Goal: Information Seeking & Learning: Learn about a topic

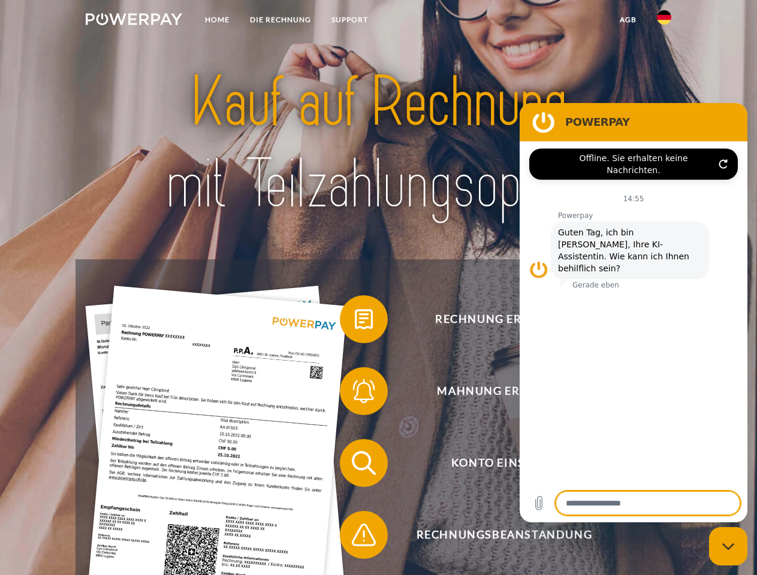
click at [134, 21] on img at bounding box center [134, 19] width 96 height 12
click at [664, 21] on img at bounding box center [664, 17] width 14 height 14
click at [627, 20] on link "agb" at bounding box center [627, 20] width 37 height 22
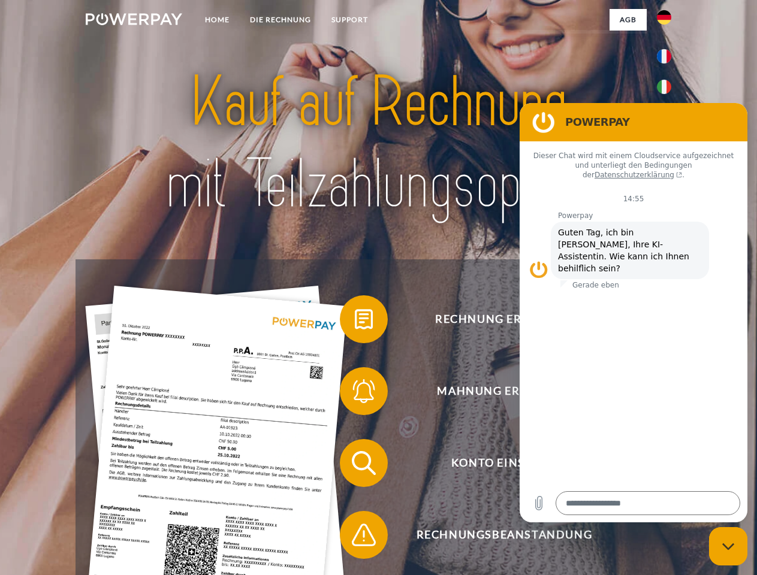
click at [355, 322] on span at bounding box center [346, 319] width 60 height 60
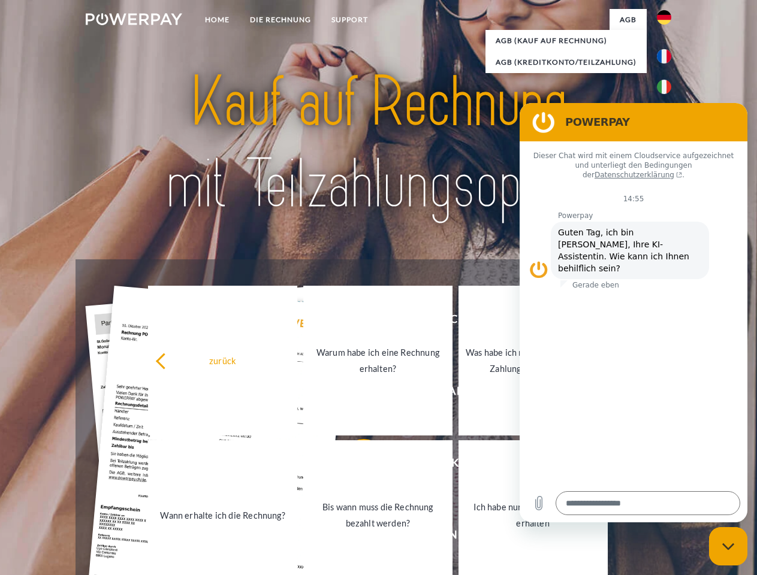
click at [355, 394] on link "Warum habe ich eine Rechnung erhalten?" at bounding box center [377, 361] width 149 height 150
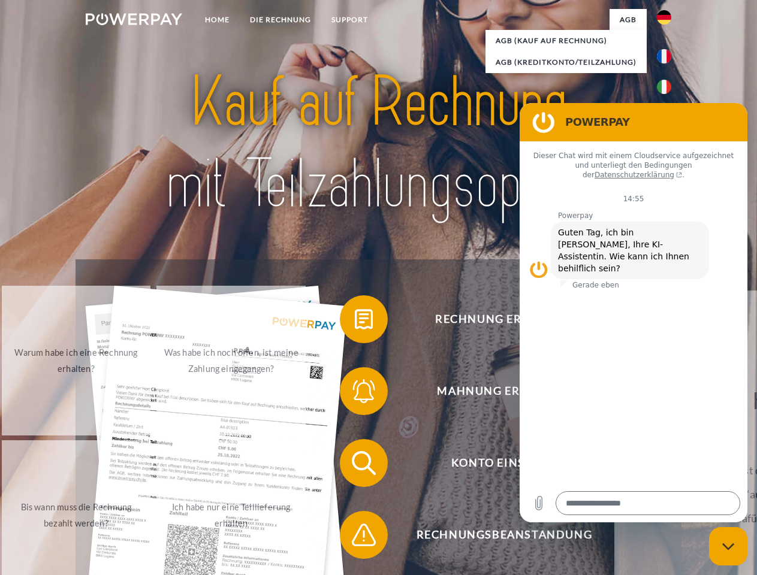
click at [355, 465] on span at bounding box center [346, 463] width 60 height 60
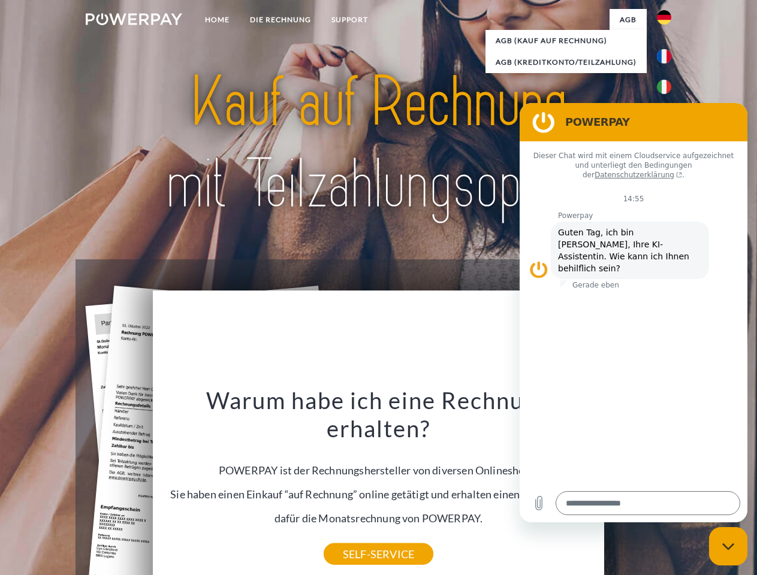
click at [355, 537] on div "Warum habe ich eine Rechnung erhalten? POWERPAY ist der Rechnungshersteller von…" at bounding box center [378, 470] width 437 height 168
click at [728, 546] on icon "Messaging-Fenster schließen" at bounding box center [728, 547] width 13 height 8
type textarea "*"
